Goal: Transaction & Acquisition: Purchase product/service

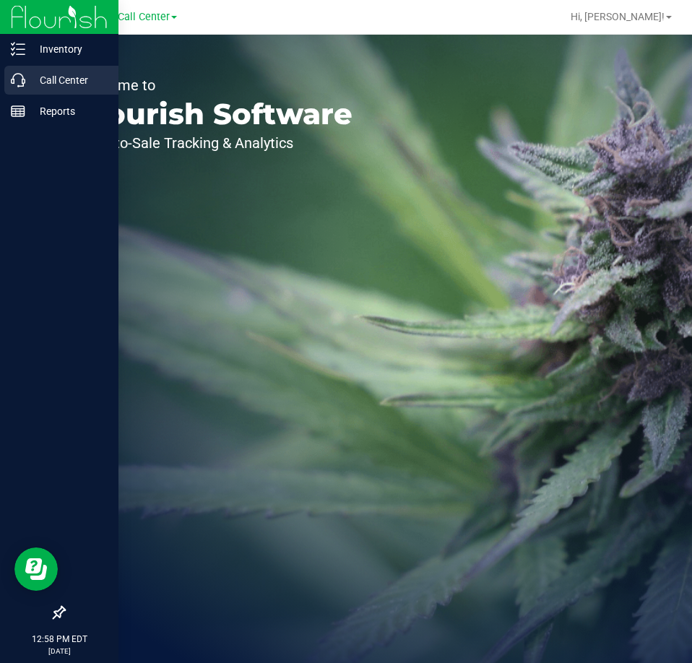
click at [24, 82] on icon at bounding box center [18, 80] width 14 height 14
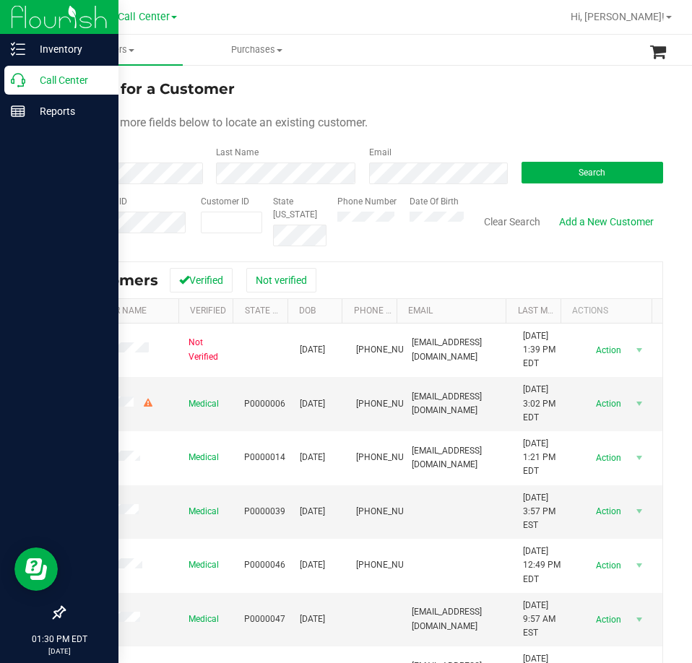
click at [21, 83] on icon at bounding box center [18, 80] width 14 height 14
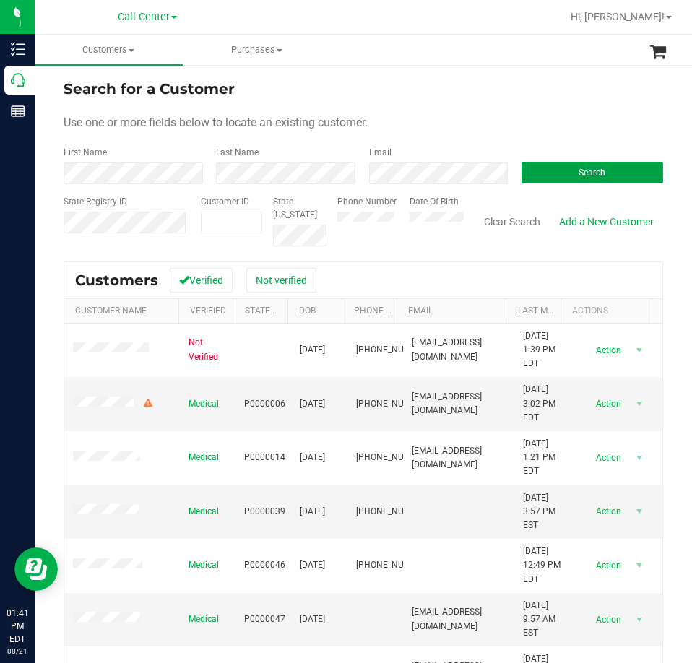
click at [549, 181] on button "Search" at bounding box center [593, 173] width 142 height 22
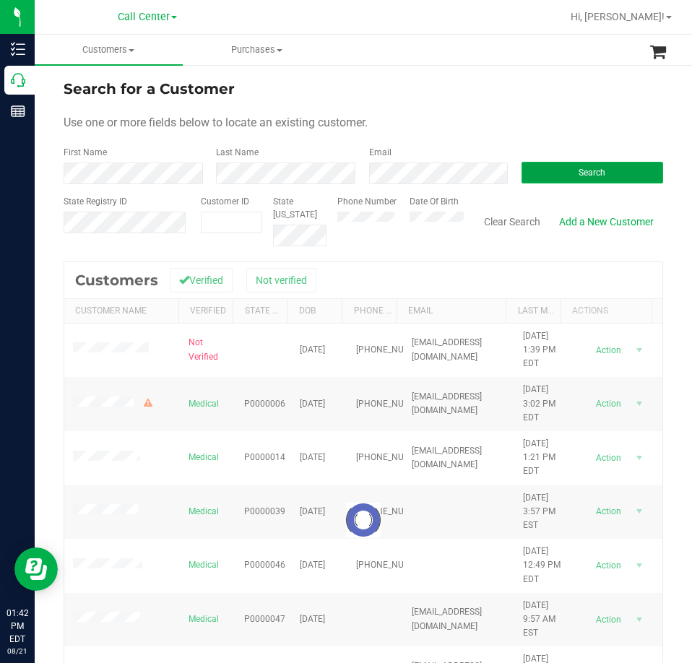
click at [568, 180] on button "Search" at bounding box center [593, 173] width 142 height 22
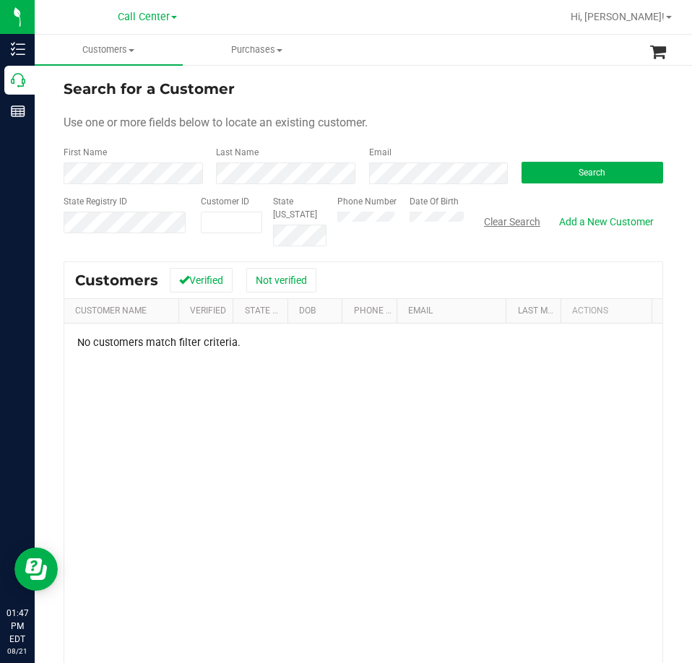
click at [521, 222] on button "Clear Search" at bounding box center [512, 222] width 75 height 25
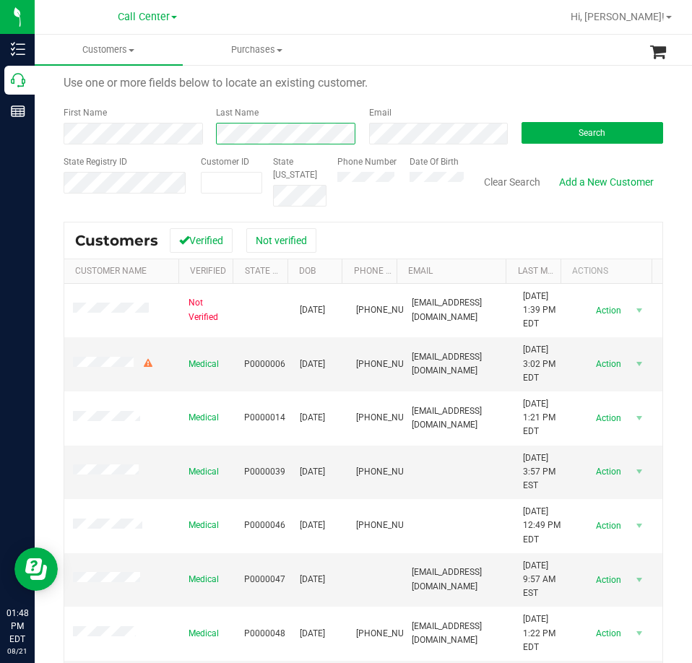
scroll to position [72, 0]
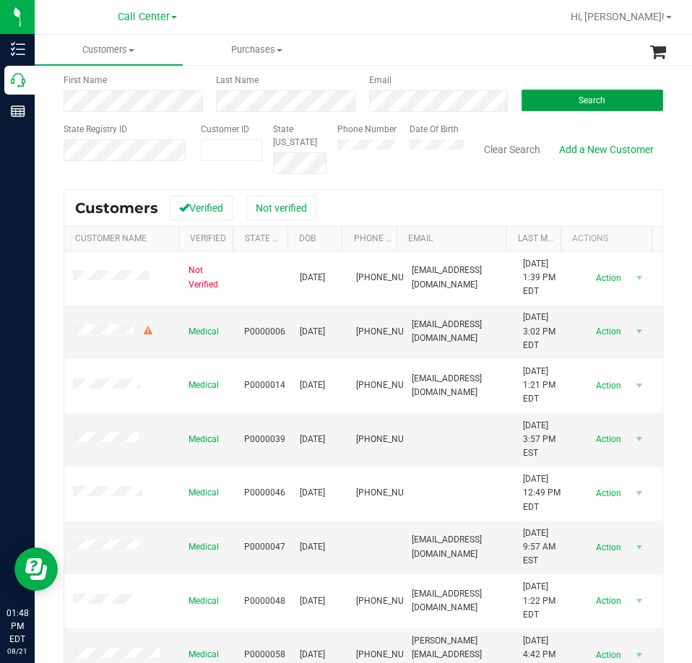
click at [627, 96] on button "Search" at bounding box center [593, 101] width 142 height 22
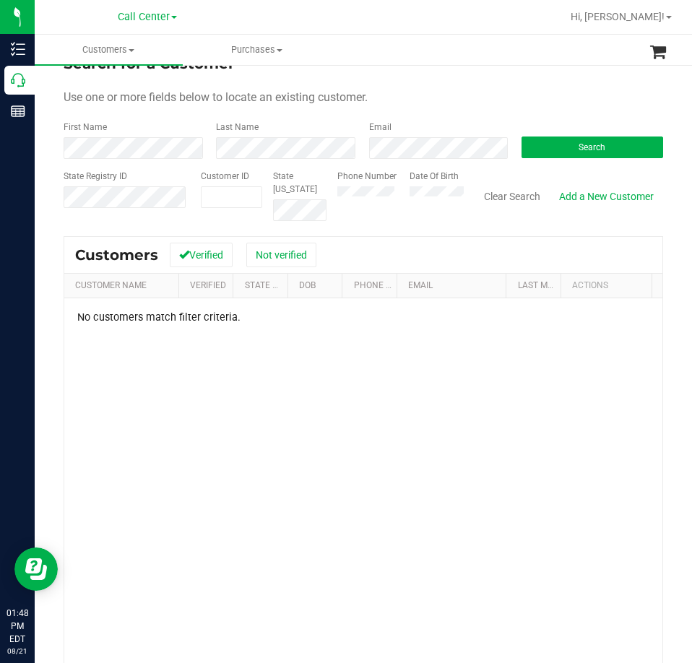
scroll to position [0, 0]
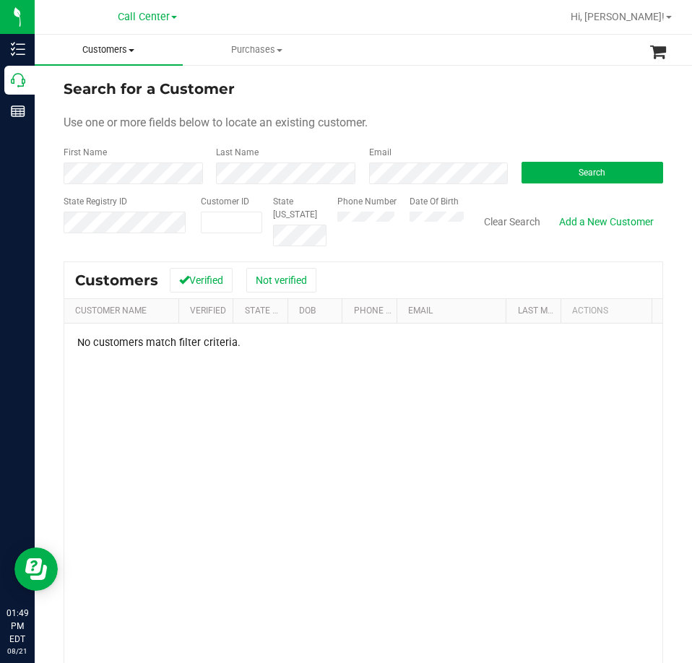
click at [140, 51] on span "Customers" at bounding box center [109, 49] width 148 height 13
click at [107, 87] on span "All customers" at bounding box center [87, 87] width 104 height 12
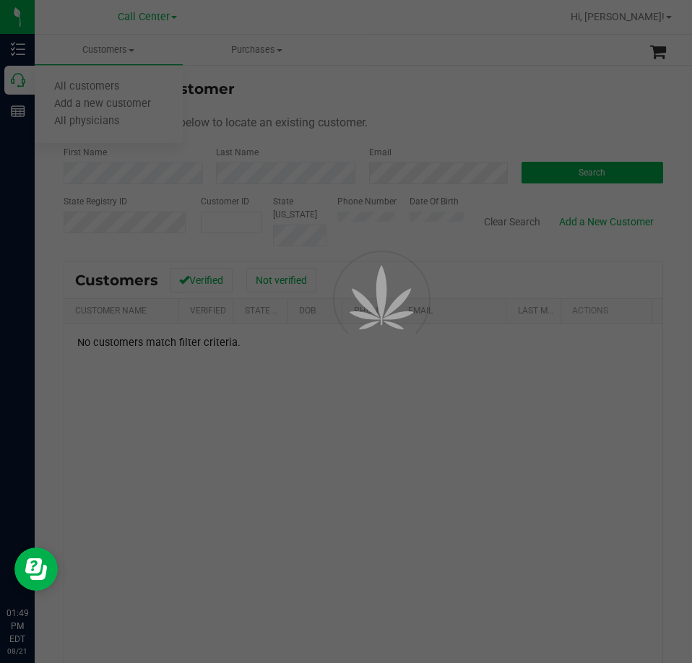
click at [124, 44] on div at bounding box center [346, 331] width 692 height 663
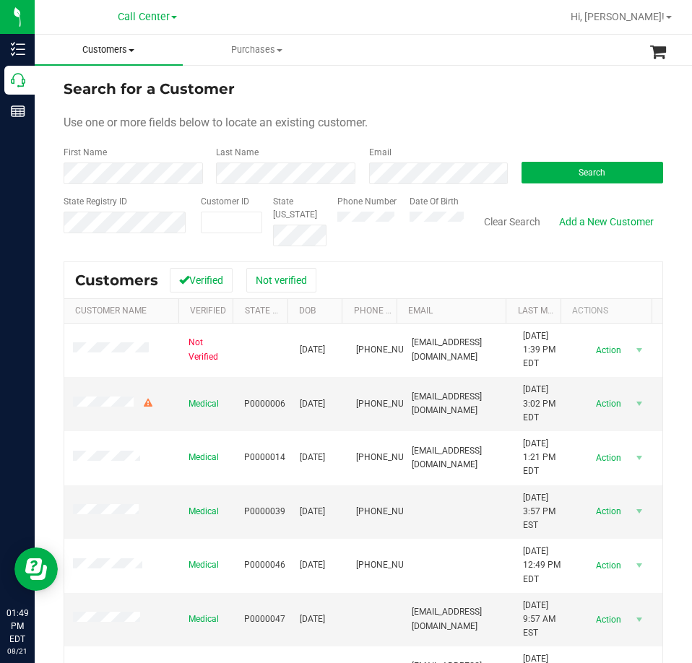
click at [125, 51] on span "Customers" at bounding box center [109, 49] width 148 height 13
click at [104, 101] on span "Add a new customer" at bounding box center [103, 104] width 136 height 12
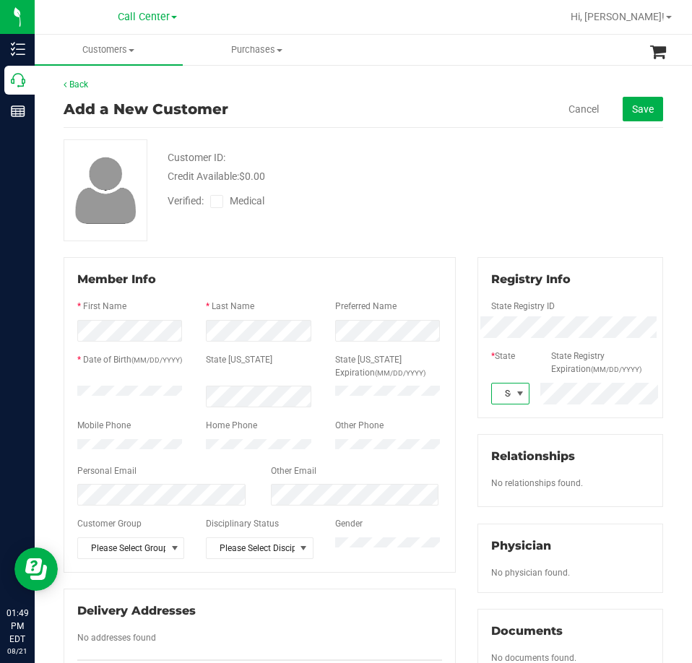
click at [515, 397] on span at bounding box center [521, 394] width 12 height 12
click at [503, 569] on li "FL" at bounding box center [502, 568] width 35 height 25
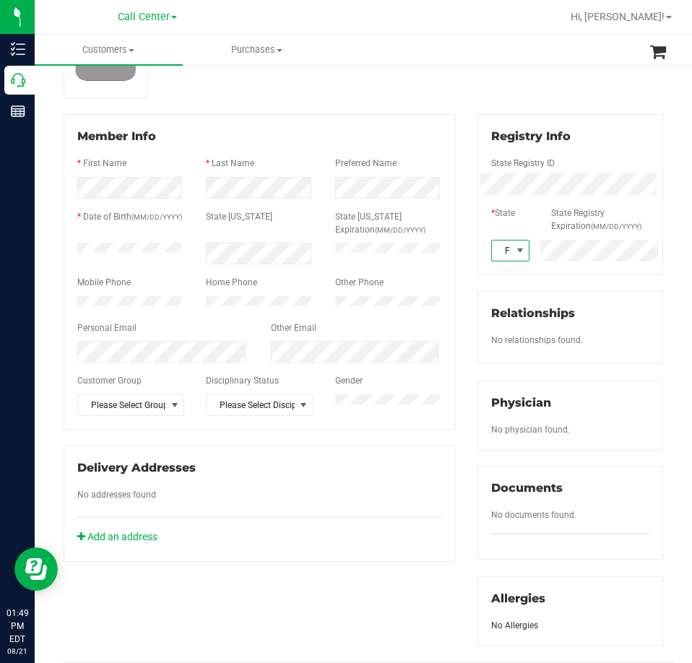
scroll to position [145, 0]
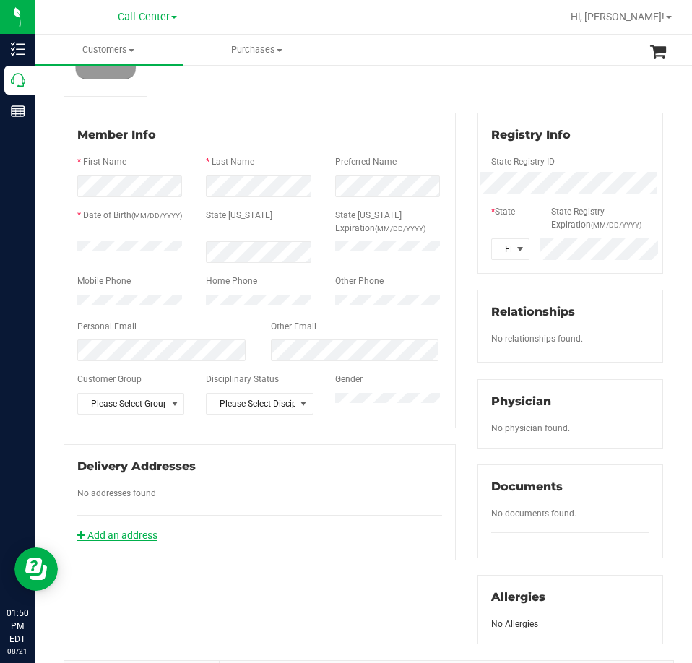
click at [125, 541] on link "Add an address" at bounding box center [117, 536] width 80 height 12
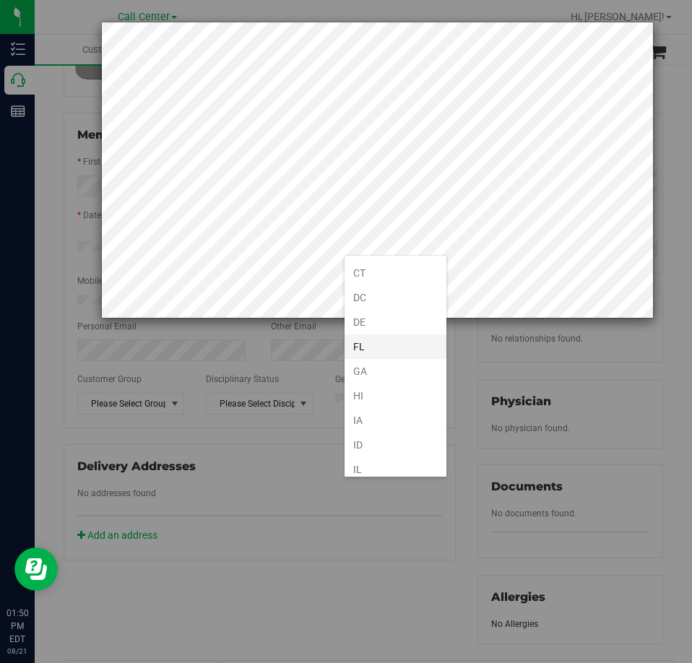
click at [365, 349] on li "FL" at bounding box center [396, 347] width 102 height 25
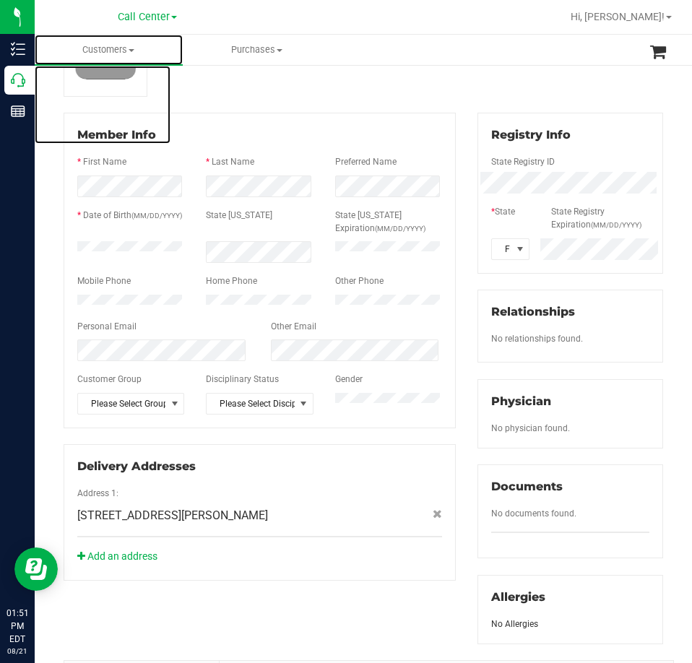
drag, startPoint x: 60, startPoint y: 37, endPoint x: 129, endPoint y: 126, distance: 112.9
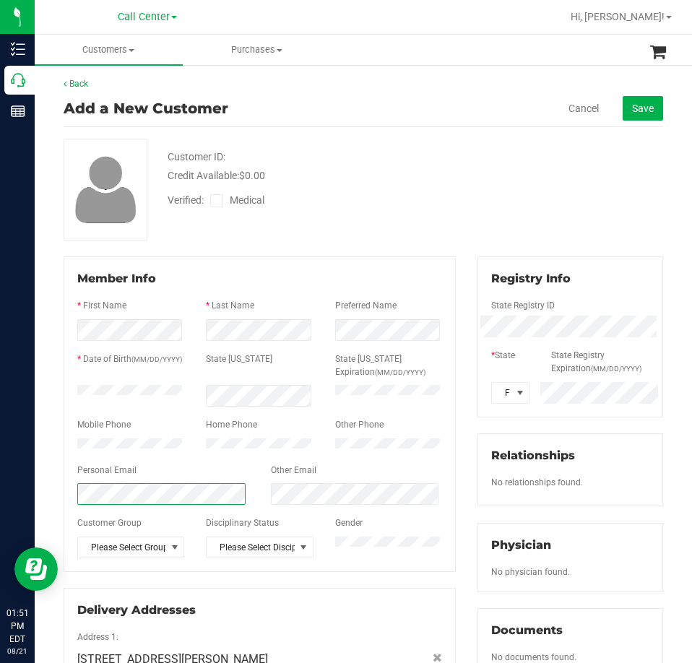
scroll to position [0, 0]
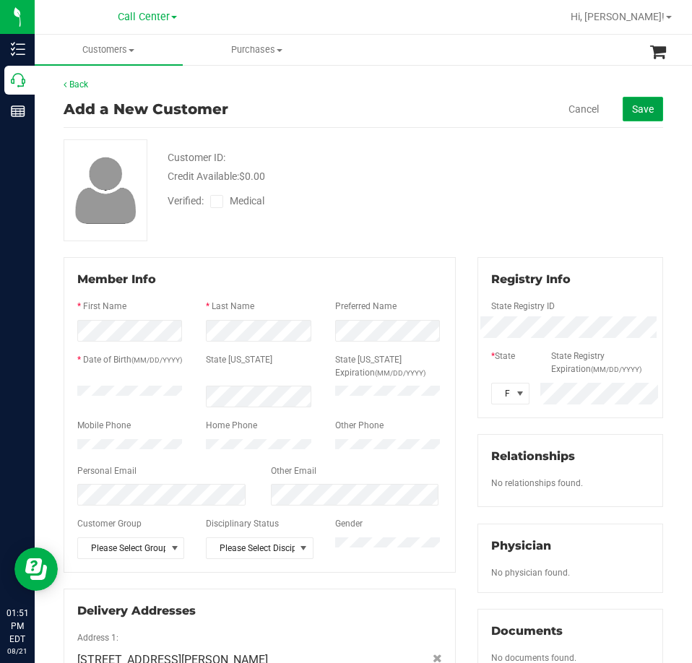
click at [623, 118] on button "Save" at bounding box center [643, 109] width 40 height 25
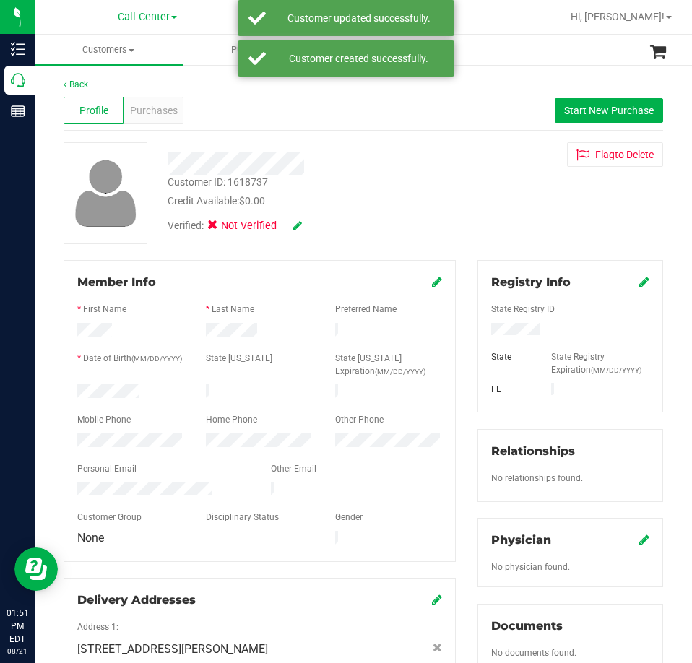
click at [296, 226] on icon at bounding box center [297, 225] width 9 height 10
click at [221, 228] on icon at bounding box center [216, 228] width 9 height 0
click at [0, 0] on input "Medical" at bounding box center [0, 0] width 0 height 0
click at [317, 221] on icon at bounding box center [317, 226] width 12 height 10
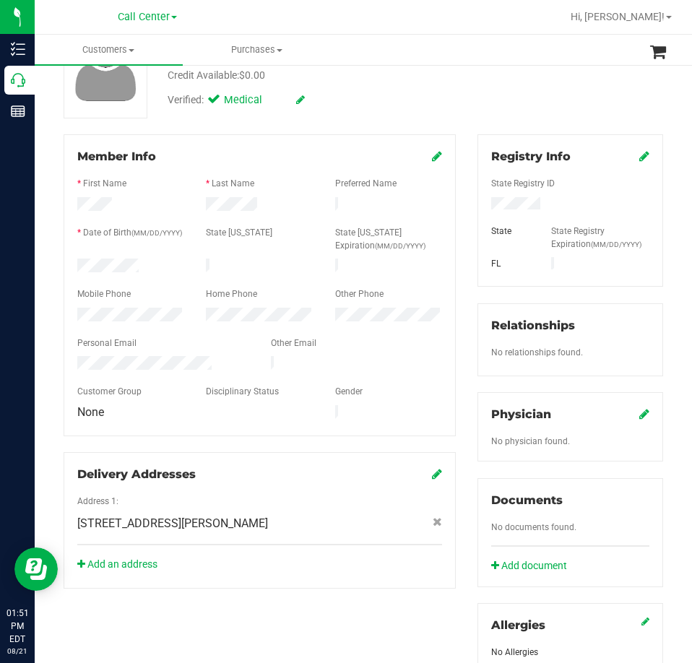
scroll to position [145, 0]
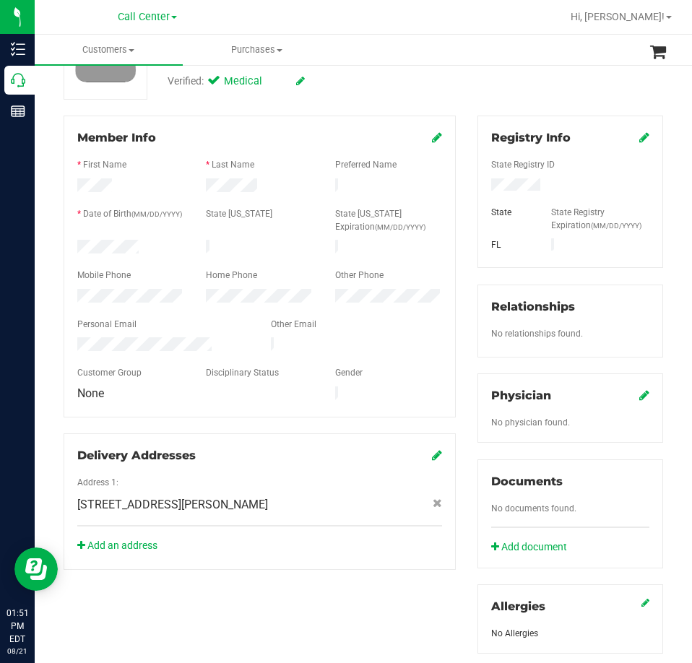
click at [640, 396] on icon at bounding box center [645, 396] width 10 height 12
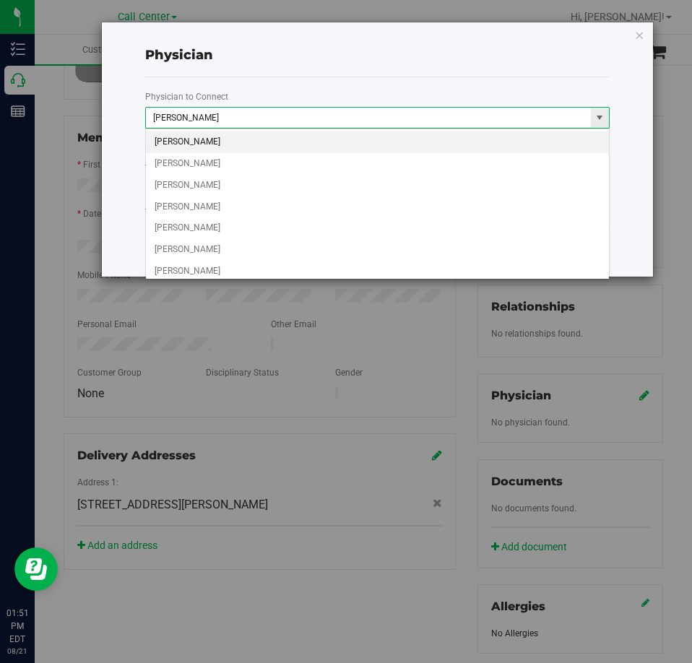
click at [234, 120] on input "[PERSON_NAME]" at bounding box center [368, 118] width 445 height 20
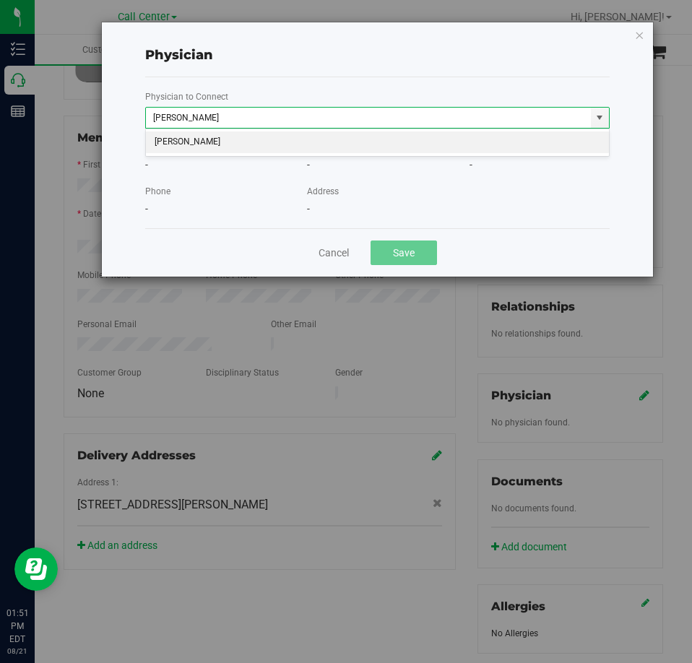
click at [223, 140] on li "[PERSON_NAME]" at bounding box center [377, 143] width 463 height 22
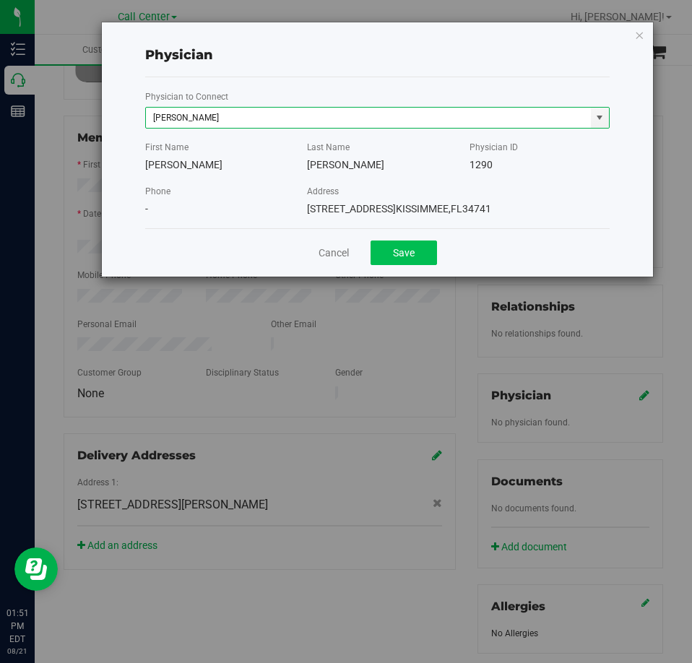
type input "[PERSON_NAME]"
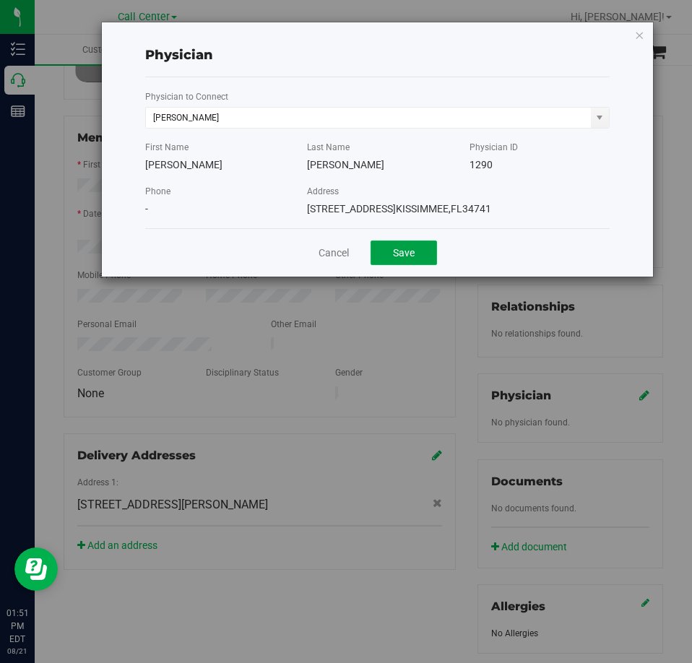
click at [396, 258] on button "Save" at bounding box center [404, 253] width 66 height 25
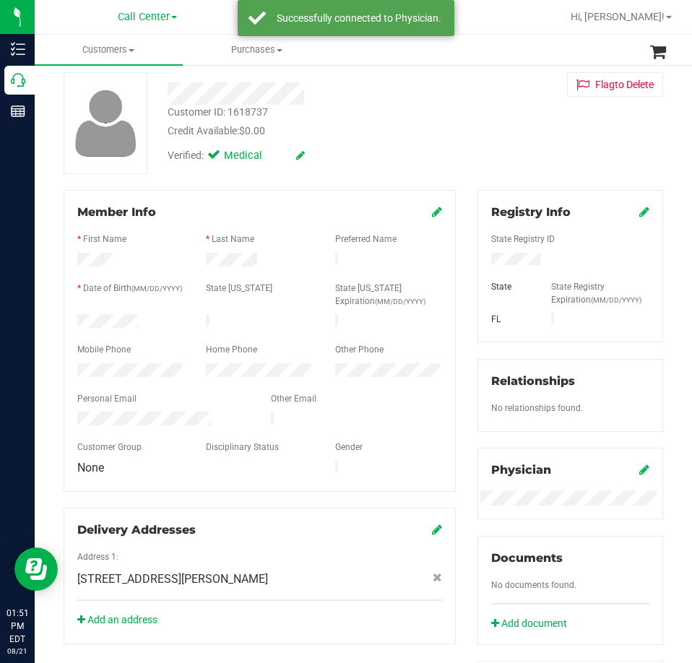
scroll to position [0, 0]
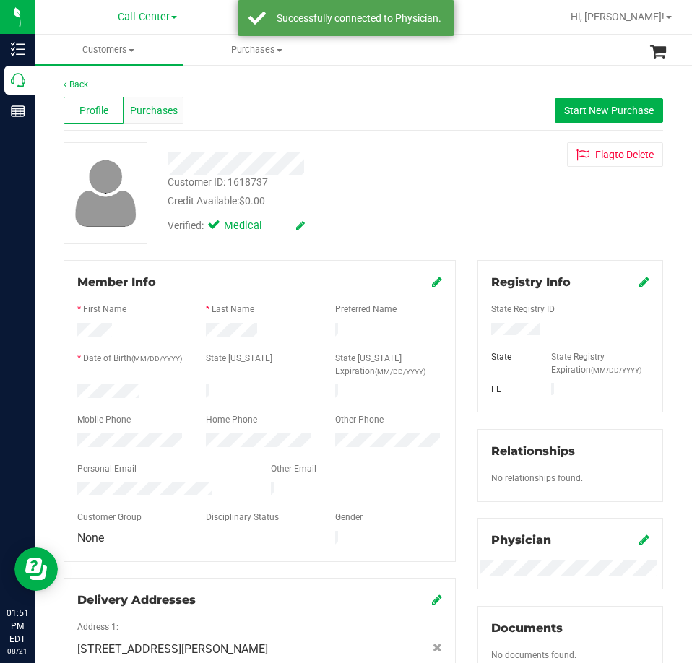
click at [169, 98] on div "Back Profile Purchases Start New Purchase Customer ID: 1618737 Credit Available…" at bounding box center [364, 545] width 600 height 934
click at [171, 119] on div "Purchases" at bounding box center [154, 110] width 60 height 27
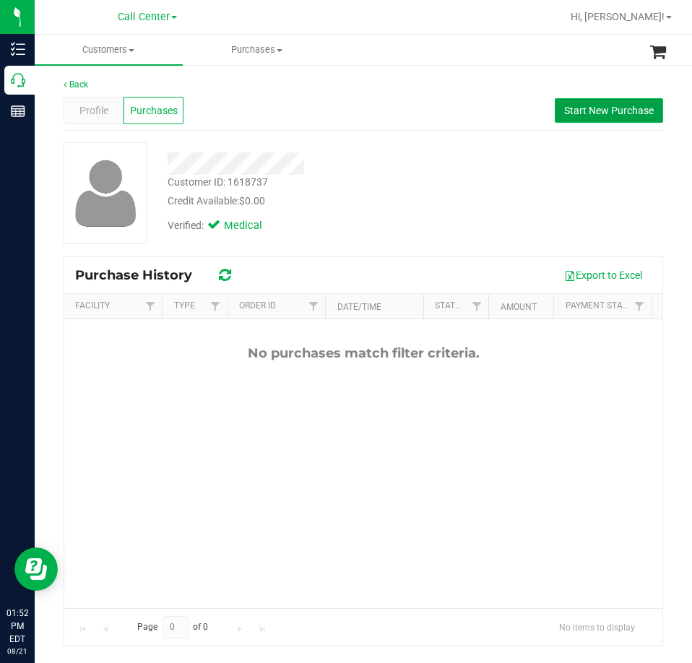
click at [582, 110] on span "Start New Purchase" at bounding box center [609, 111] width 90 height 12
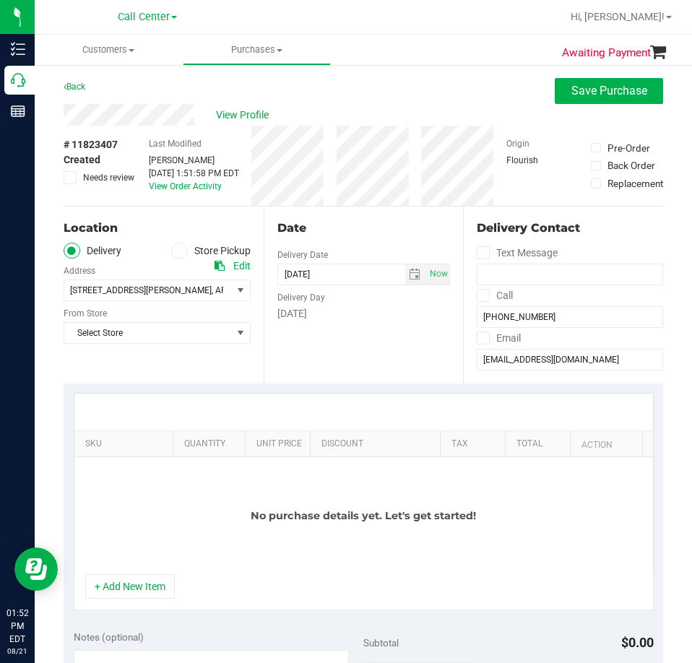
click at [186, 249] on label "Store Pickup" at bounding box center [210, 251] width 79 height 17
click at [0, 0] on input "Store Pickup" at bounding box center [0, 0] width 0 height 0
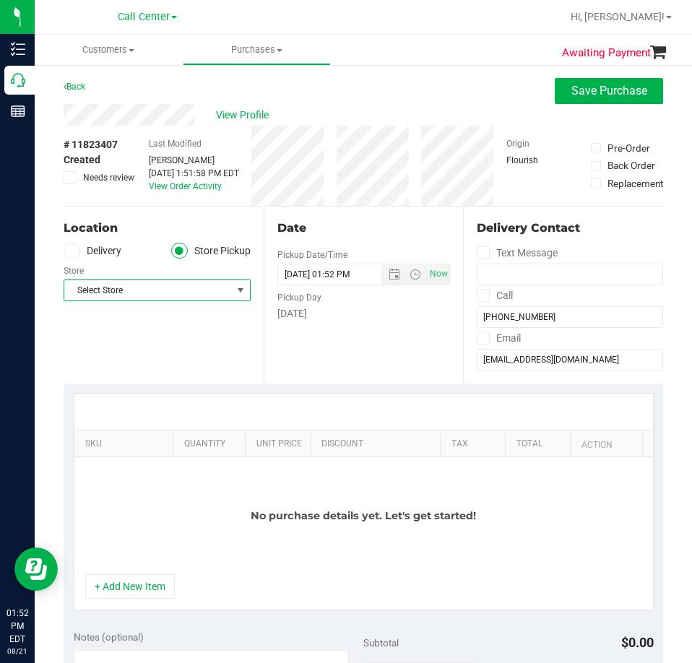
click at [186, 285] on span "Select Store" at bounding box center [148, 290] width 168 height 20
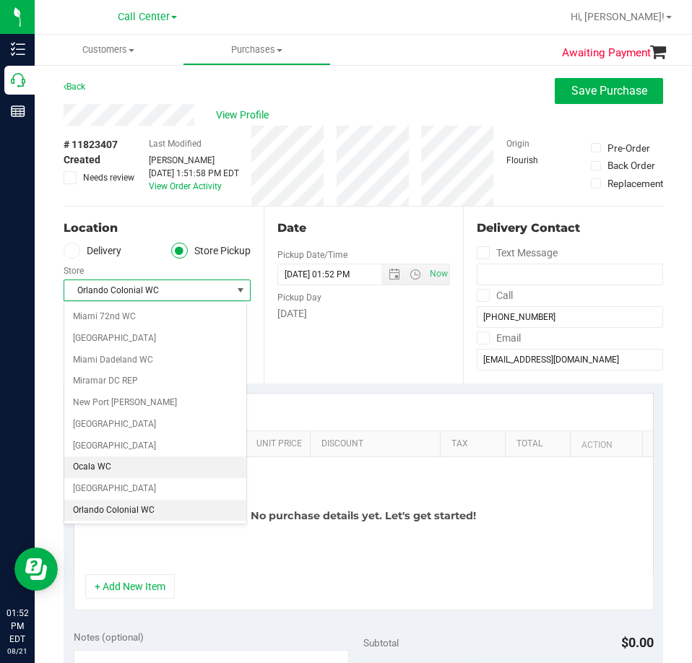
scroll to position [564, 0]
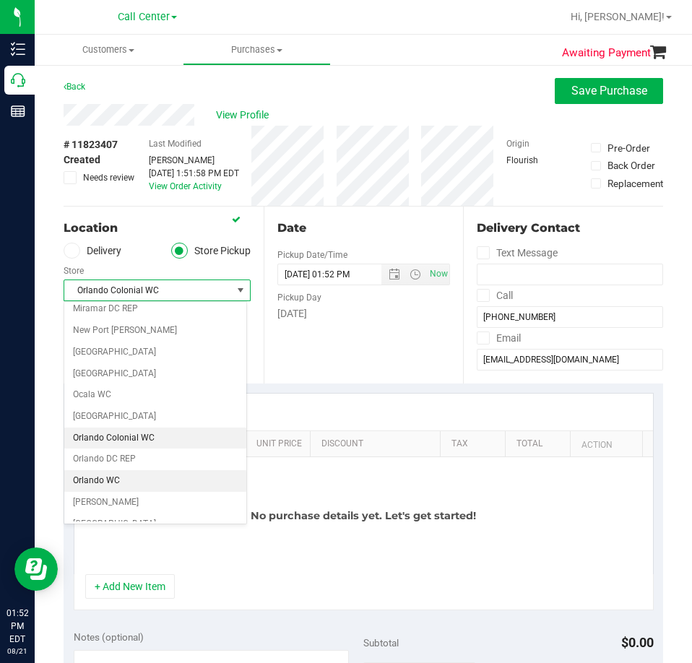
click at [124, 481] on li "Orlando WC" at bounding box center [155, 481] width 182 height 22
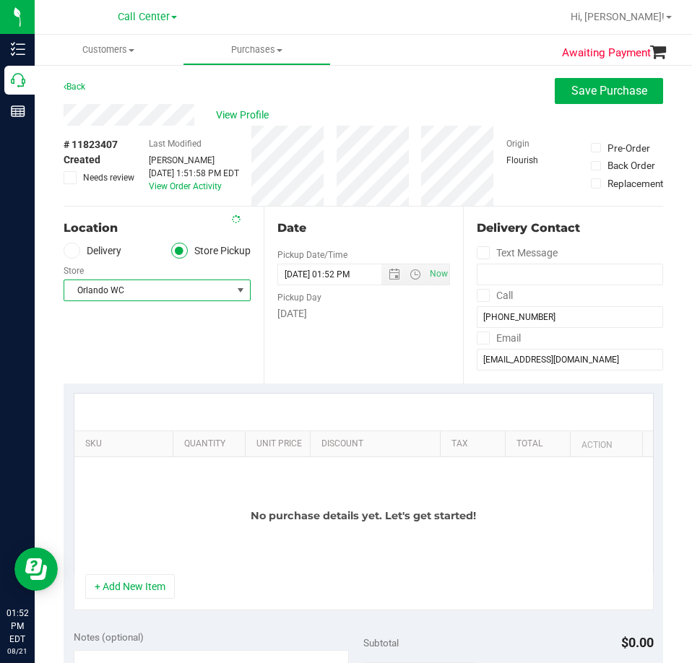
click at [155, 347] on div "Location Delivery Store Pickup Store [GEOGRAPHIC_DATA] WC Select Store [PERSON_…" at bounding box center [164, 295] width 200 height 177
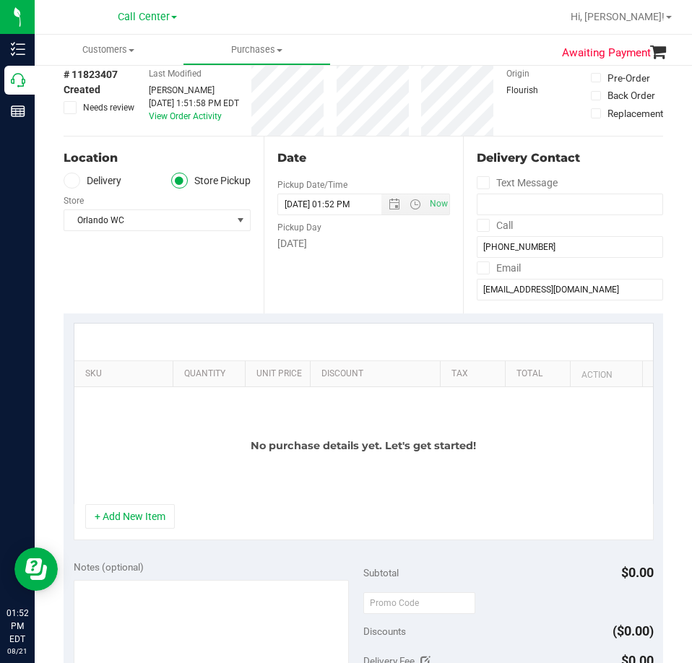
scroll to position [217, 0]
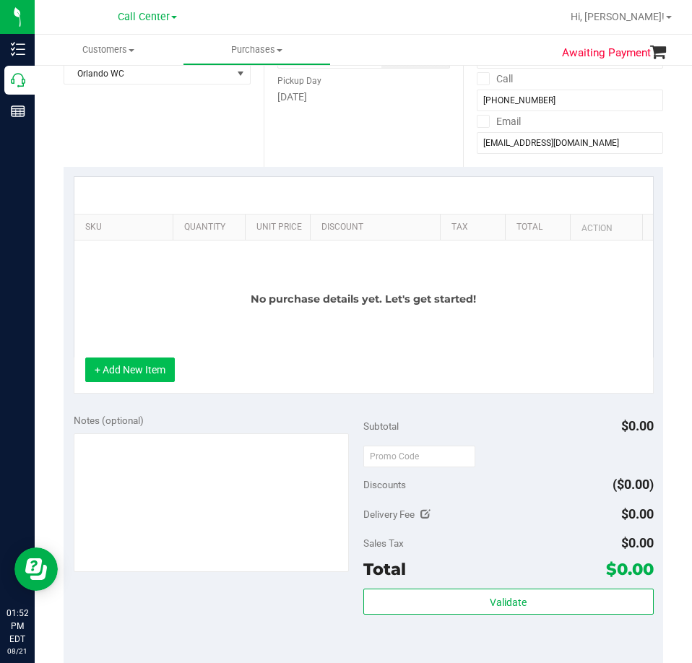
click at [158, 375] on button "+ Add New Item" at bounding box center [130, 370] width 90 height 25
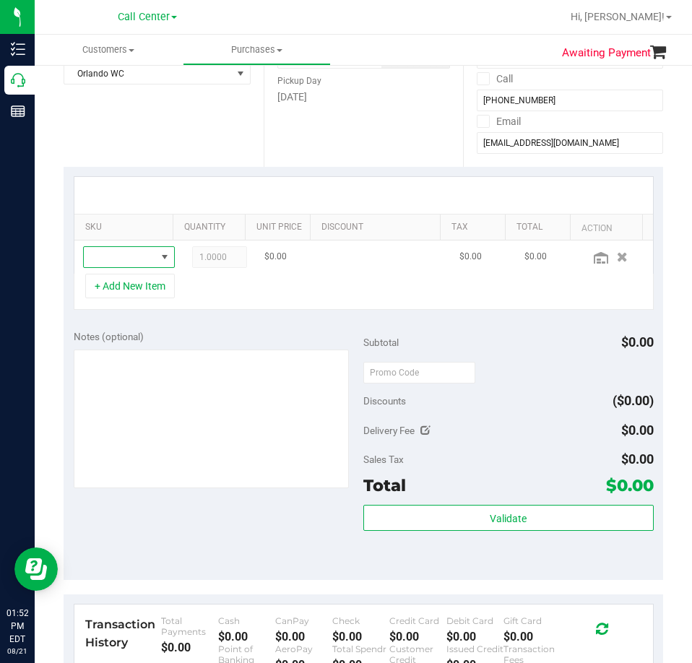
click at [131, 259] on span "NO DATA FOUND" at bounding box center [120, 257] width 72 height 20
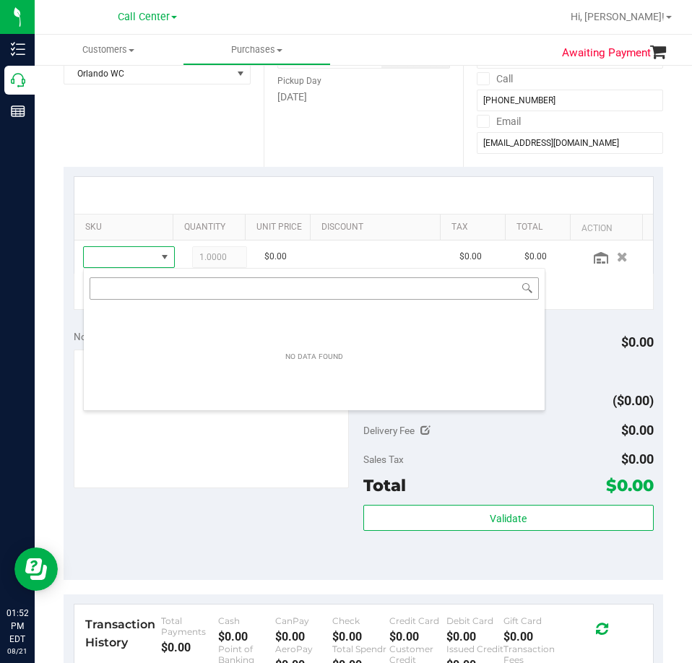
scroll to position [22, 70]
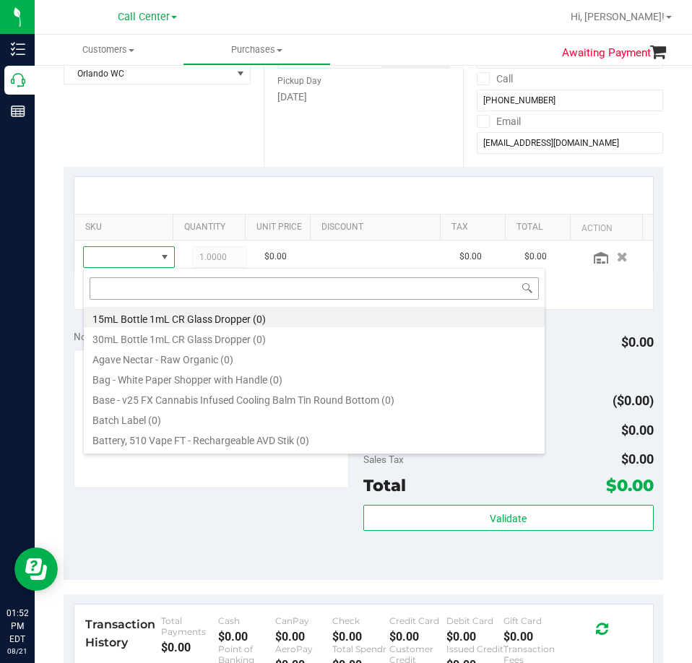
click at [171, 288] on input at bounding box center [315, 289] width 450 height 22
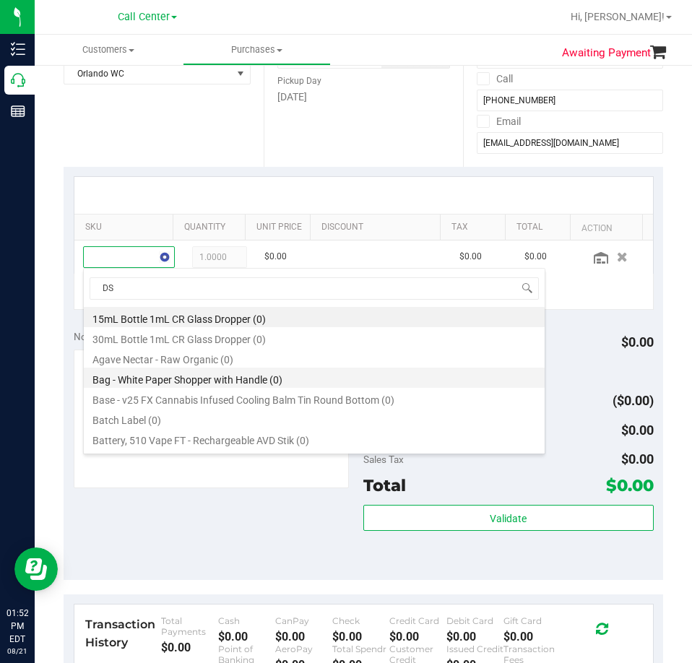
type input "DSC"
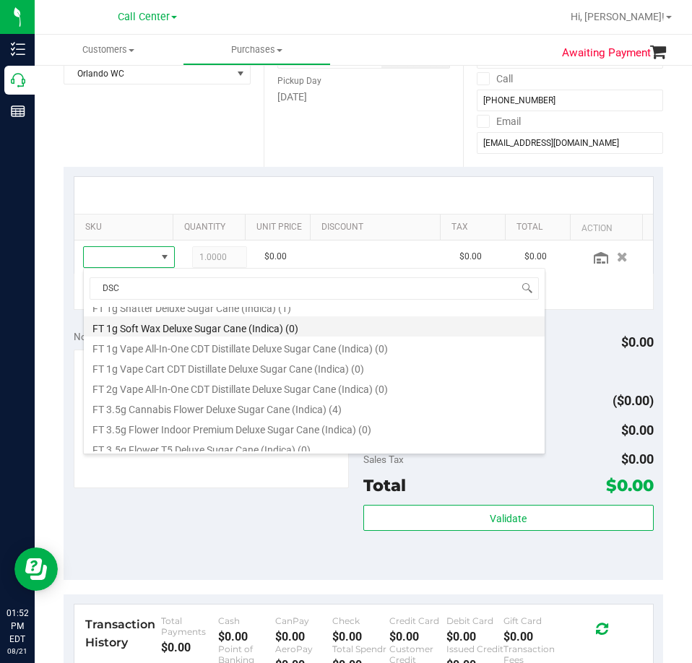
scroll to position [217, 0]
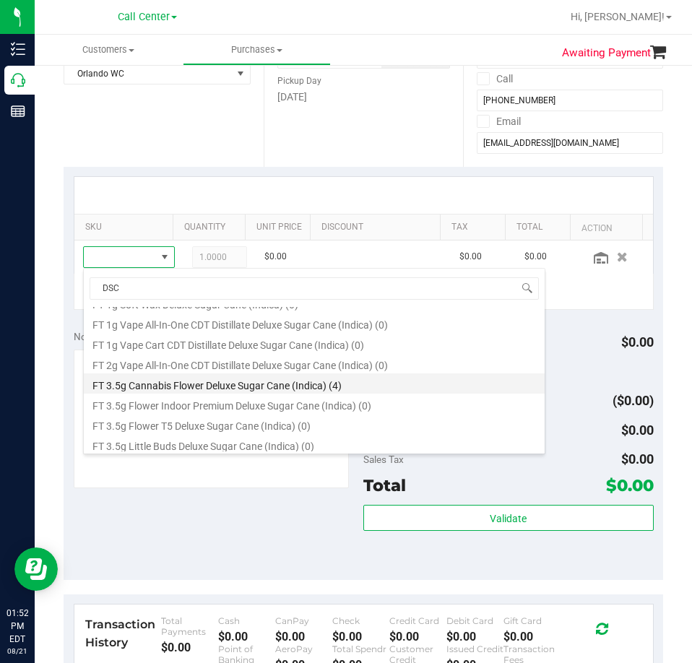
click at [231, 379] on li "FT 3.5g Cannabis Flower Deluxe Sugar Cane (Indica) (4)" at bounding box center [314, 384] width 461 height 20
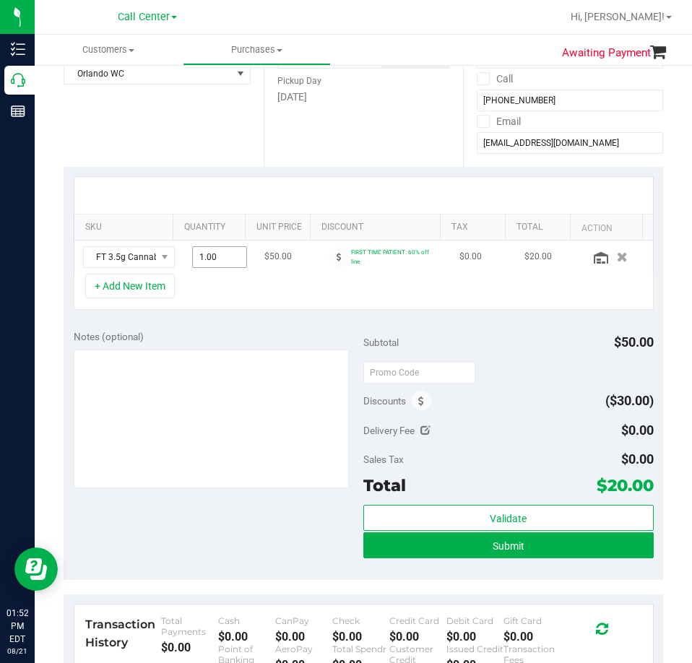
click at [207, 251] on span "1.00 1" at bounding box center [219, 257] width 55 height 22
click at [207, 251] on input "1" at bounding box center [219, 257] width 53 height 20
type input "2"
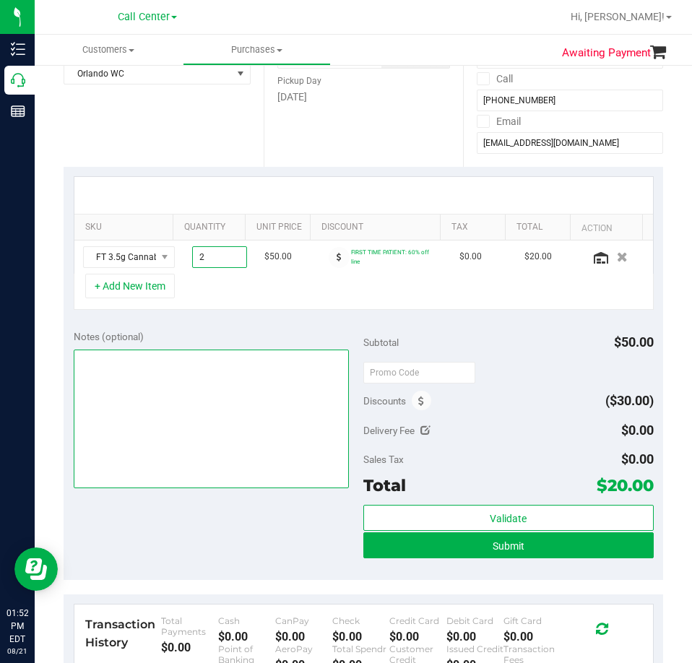
type input "2.00"
click at [271, 389] on textarea at bounding box center [212, 419] width 276 height 139
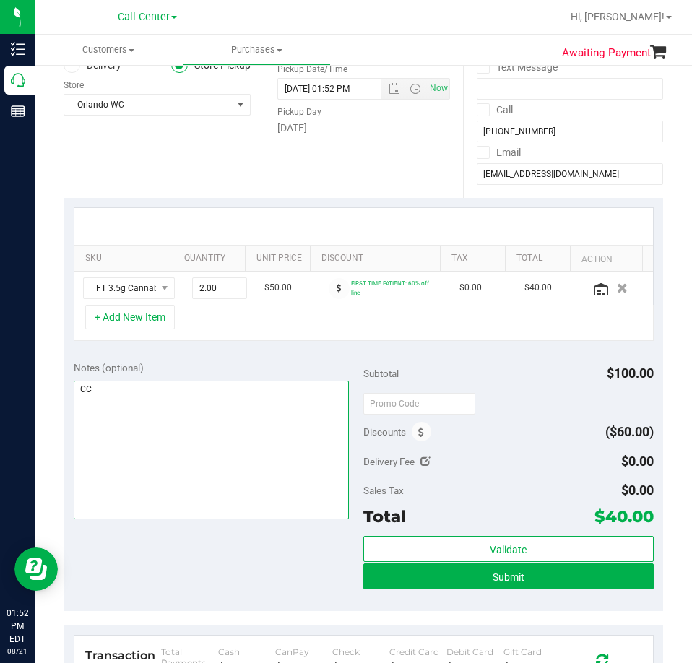
scroll to position [361, 0]
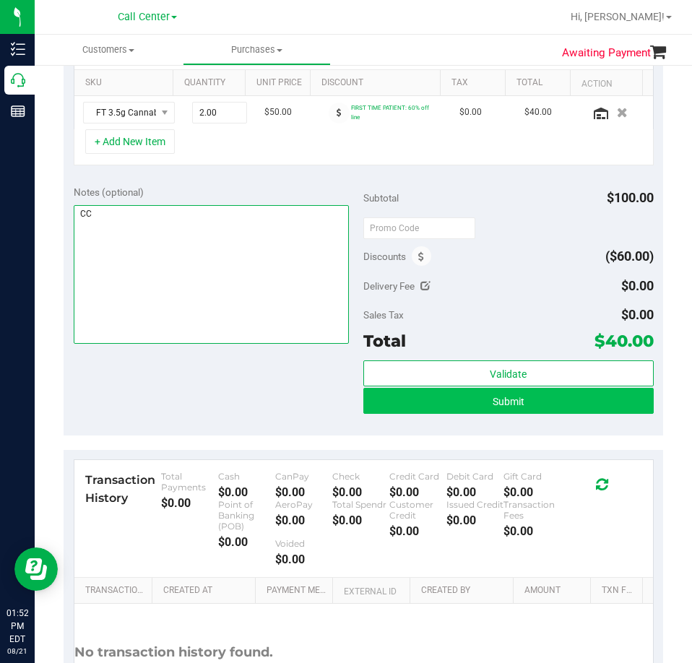
type textarea "CC"
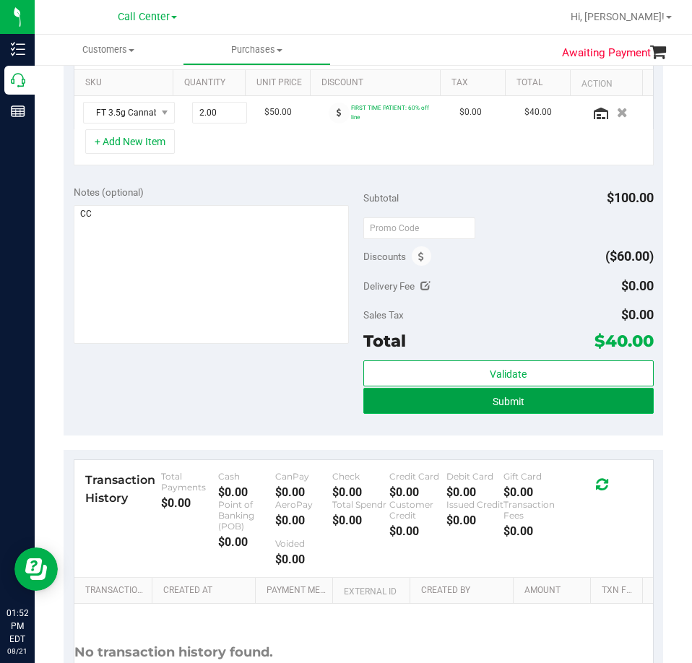
click at [530, 409] on button "Submit" at bounding box center [509, 401] width 291 height 26
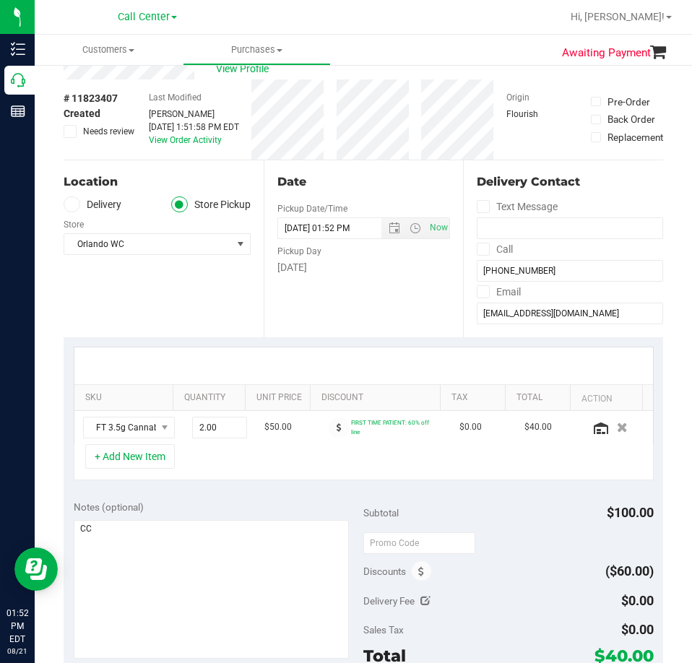
scroll to position [0, 0]
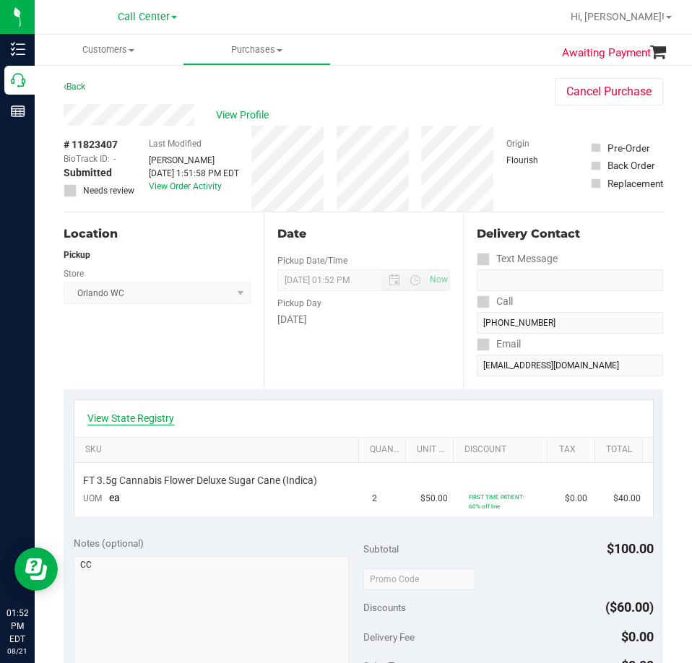
click at [136, 414] on link "View State Registry" at bounding box center [130, 418] width 87 height 14
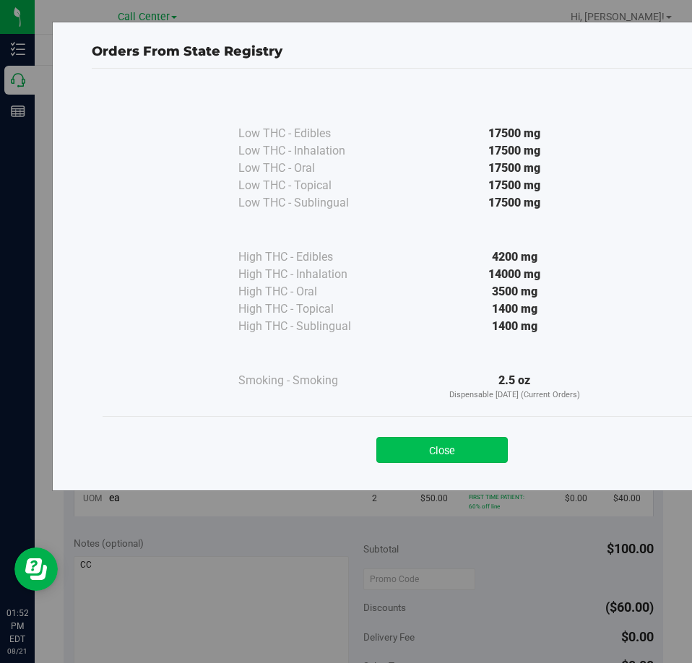
click at [429, 447] on button "Close" at bounding box center [443, 450] width 132 height 26
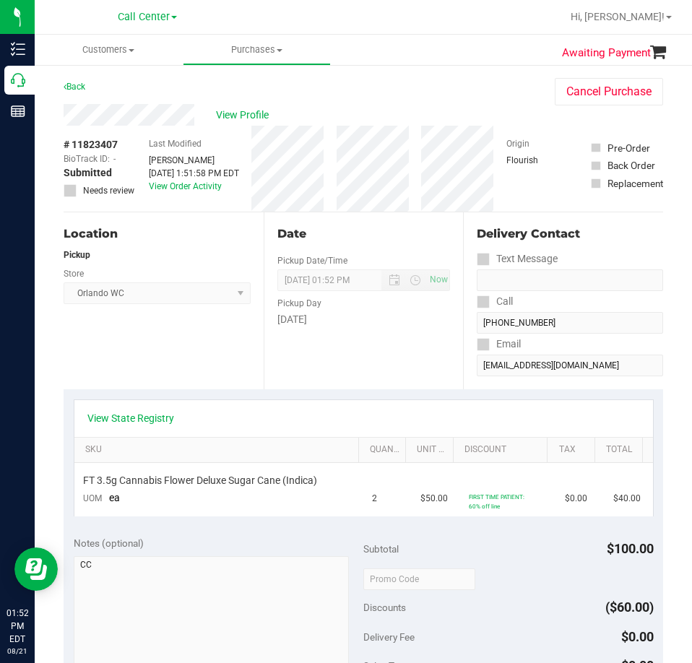
drag, startPoint x: 336, startPoint y: 147, endPoint x: 197, endPoint y: 212, distance: 153.6
click at [197, 212] on div "View Profile # 11823407 BioTrack ID: - Submitted Needs review Last Modified [PE…" at bounding box center [364, 158] width 600 height 108
drag, startPoint x: 308, startPoint y: 3, endPoint x: 299, endPoint y: 15, distance: 15.0
drag, startPoint x: 299, startPoint y: 15, endPoint x: 210, endPoint y: 242, distance: 243.7
click at [210, 242] on div "Location" at bounding box center [157, 233] width 187 height 17
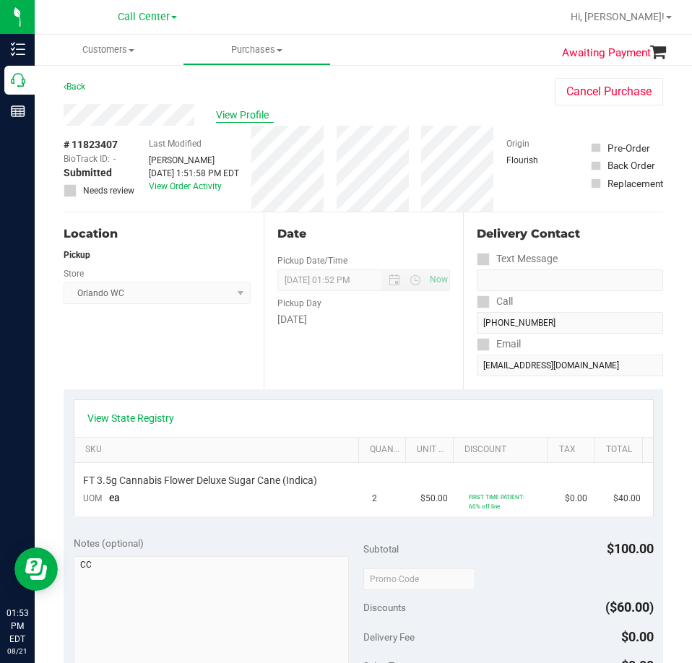
click at [254, 113] on span "View Profile" at bounding box center [245, 115] width 58 height 15
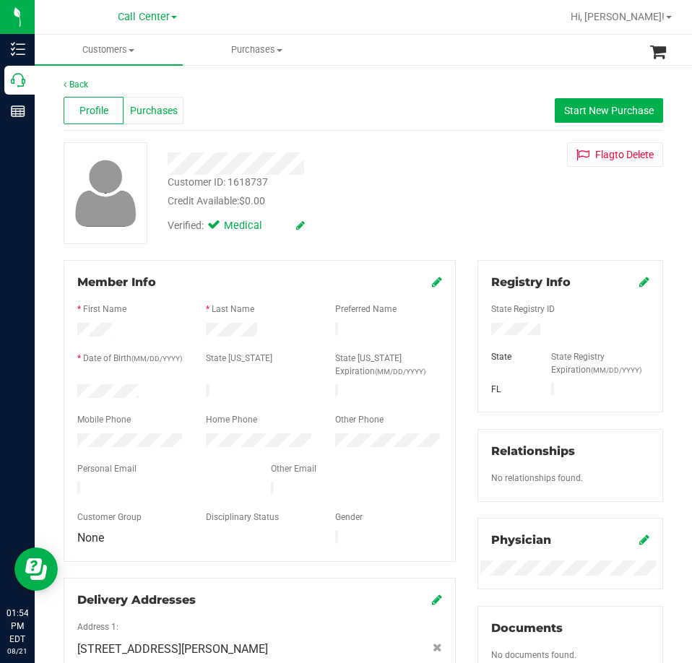
click at [157, 106] on span "Purchases" at bounding box center [154, 110] width 48 height 15
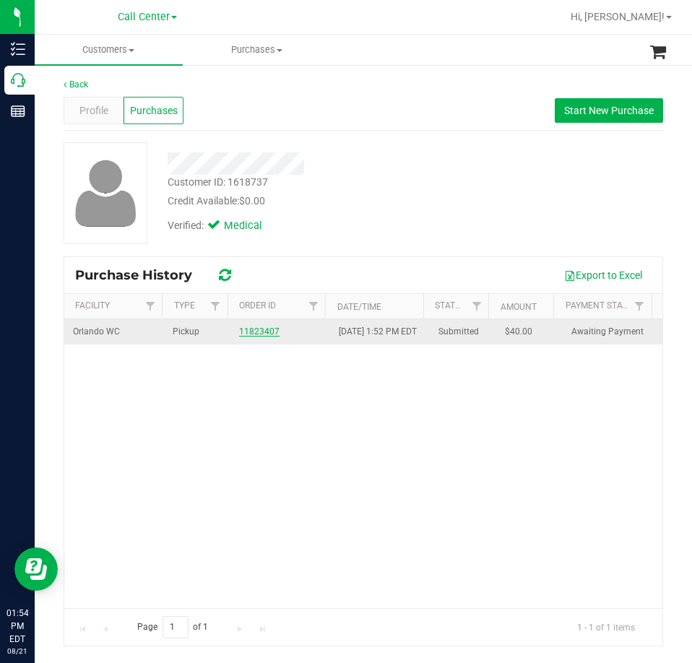
click at [255, 337] on link "11823407" at bounding box center [259, 332] width 40 height 10
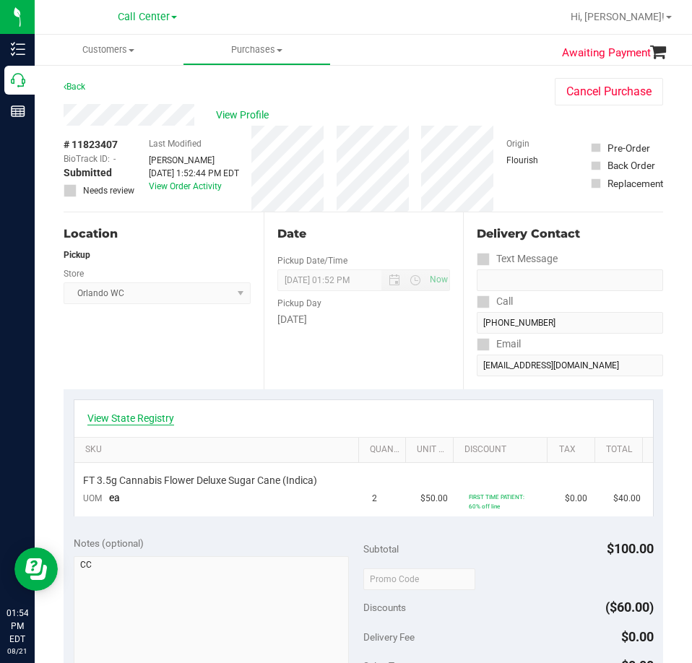
click at [142, 411] on link "View State Registry" at bounding box center [130, 418] width 87 height 14
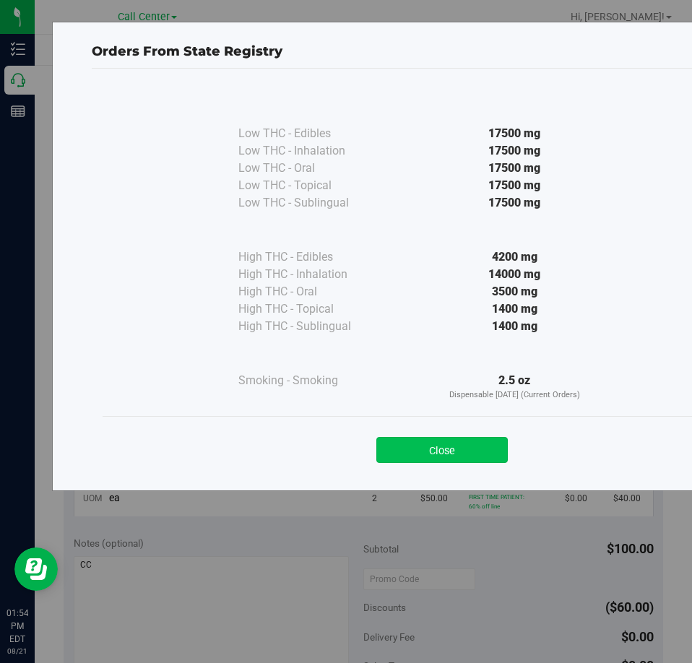
click at [442, 450] on button "Close" at bounding box center [443, 450] width 132 height 26
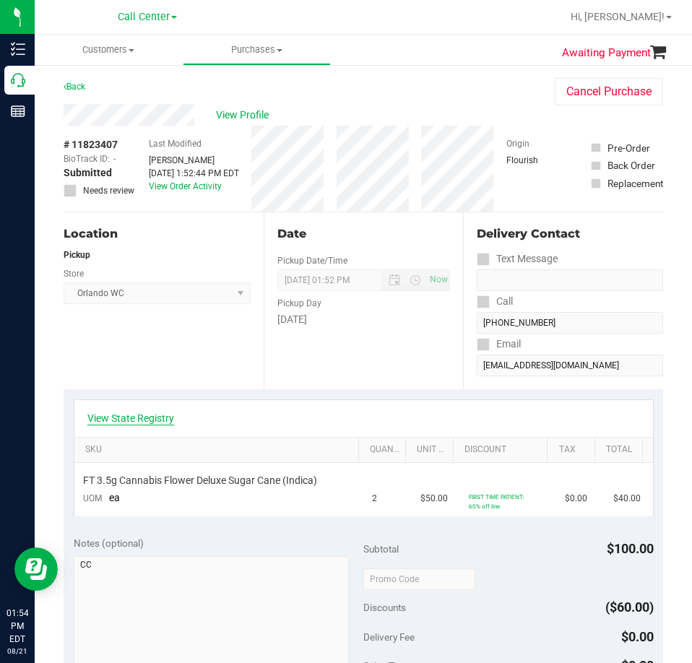
click at [155, 420] on link "View State Registry" at bounding box center [130, 418] width 87 height 14
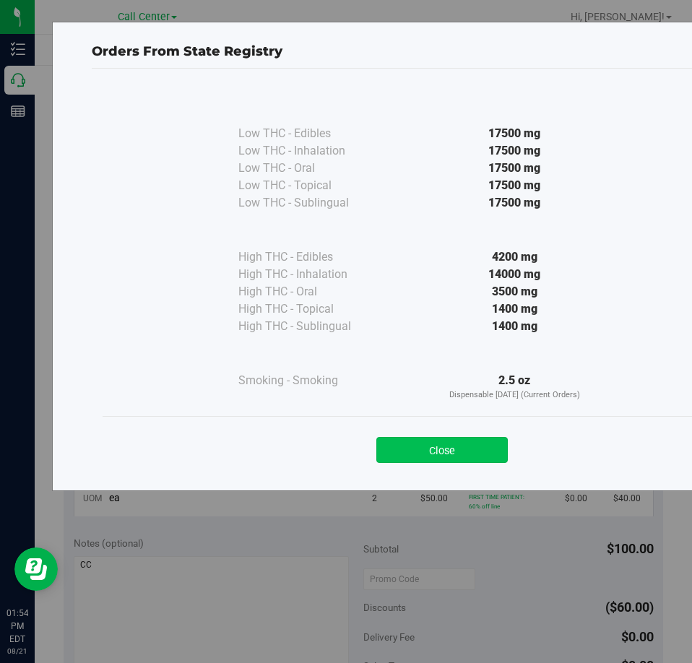
click at [464, 459] on button "Close" at bounding box center [443, 450] width 132 height 26
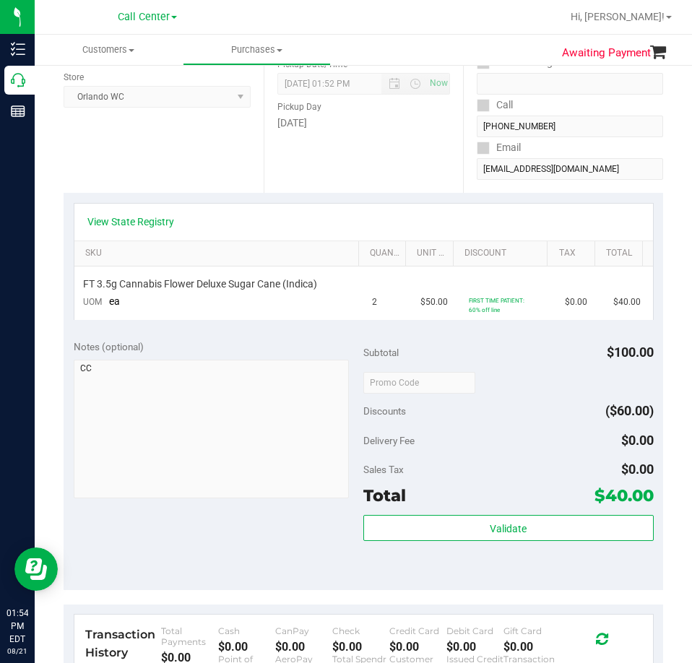
scroll to position [217, 0]
